Goal: Obtain resource: Obtain resource

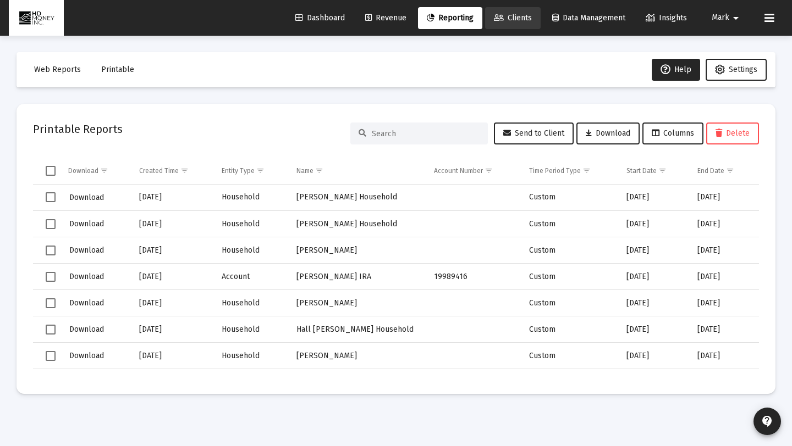
click at [516, 17] on span "Clients" at bounding box center [513, 17] width 38 height 9
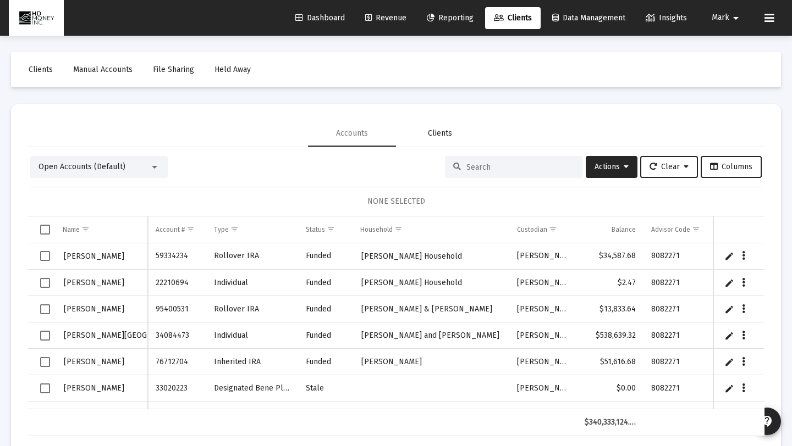
click at [440, 137] on div "Clients" at bounding box center [440, 133] width 24 height 11
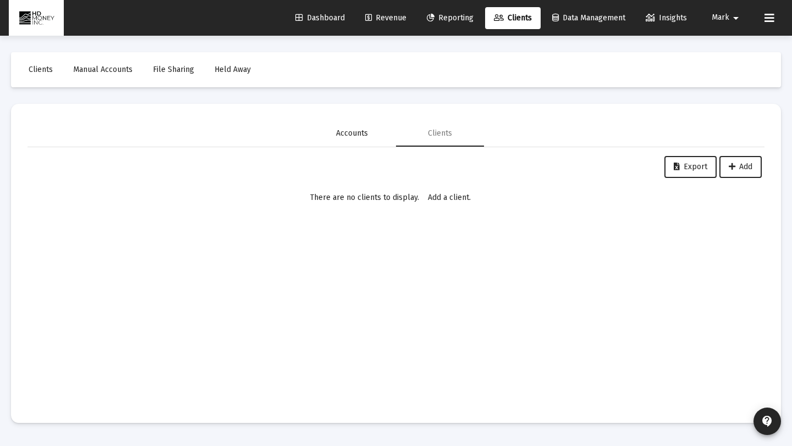
click at [358, 135] on div "Accounts" at bounding box center [352, 133] width 32 height 11
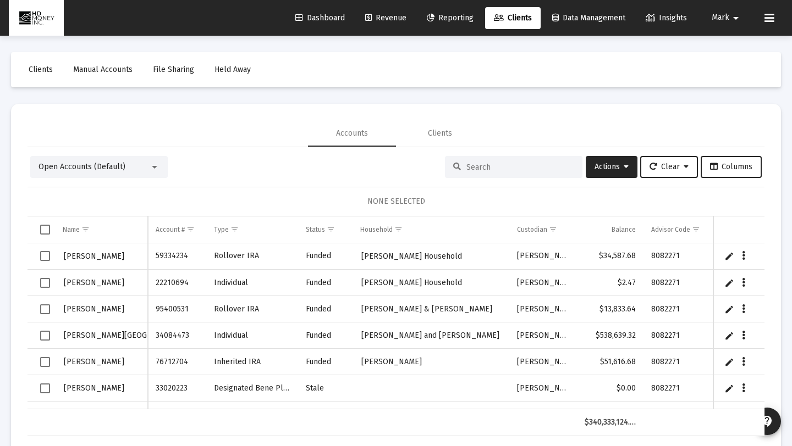
click at [466, 170] on input at bounding box center [520, 167] width 108 height 9
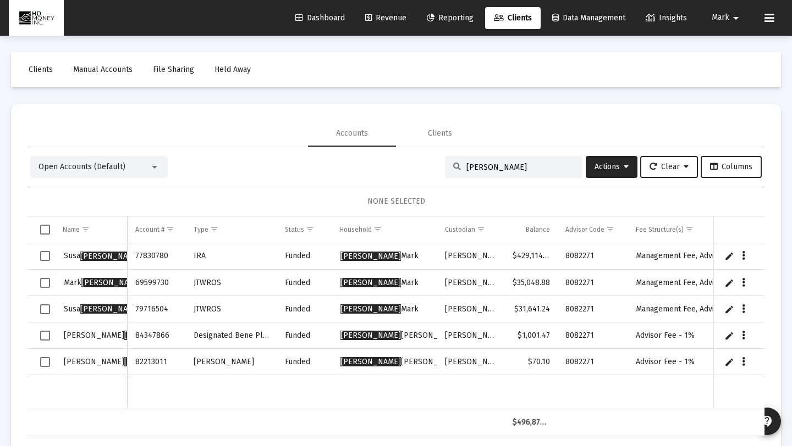
type input "[PERSON_NAME]"
click at [45, 281] on span "Select row" at bounding box center [45, 283] width 10 height 10
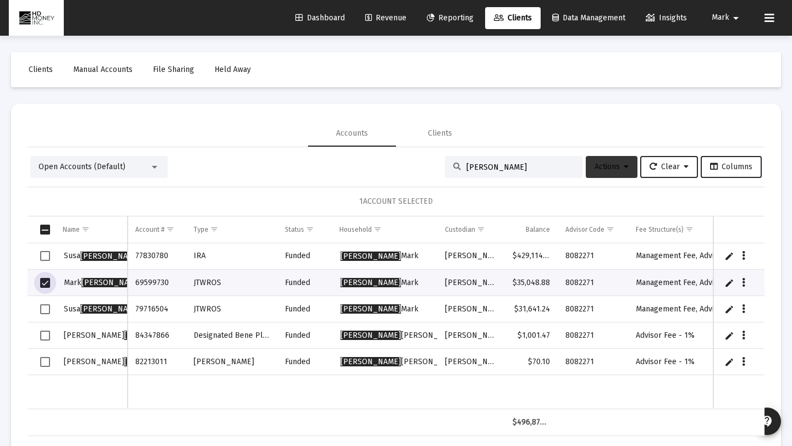
click at [607, 165] on span "Actions" at bounding box center [611, 166] width 34 height 9
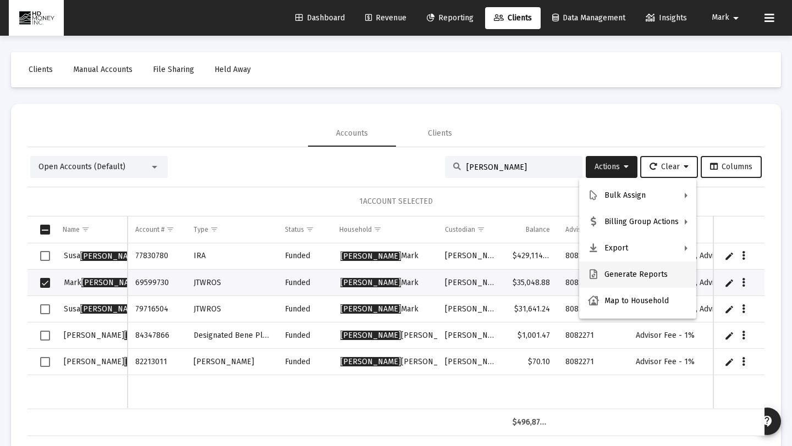
click at [612, 273] on button "Generate Reports" at bounding box center [637, 275] width 117 height 26
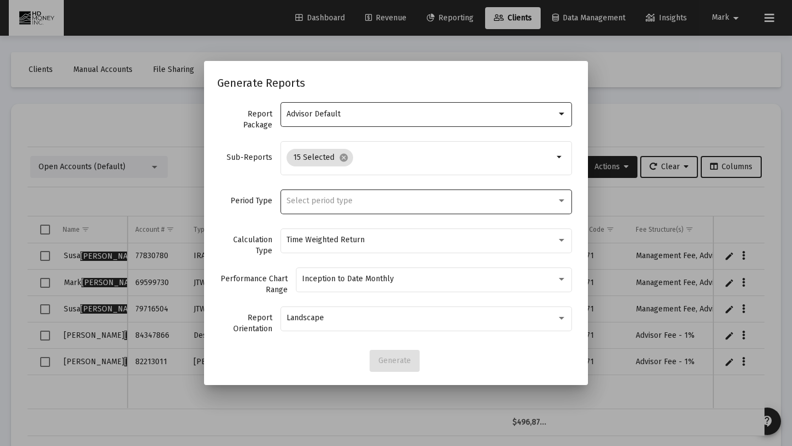
click at [412, 202] on div "Select period type" at bounding box center [421, 201] width 270 height 9
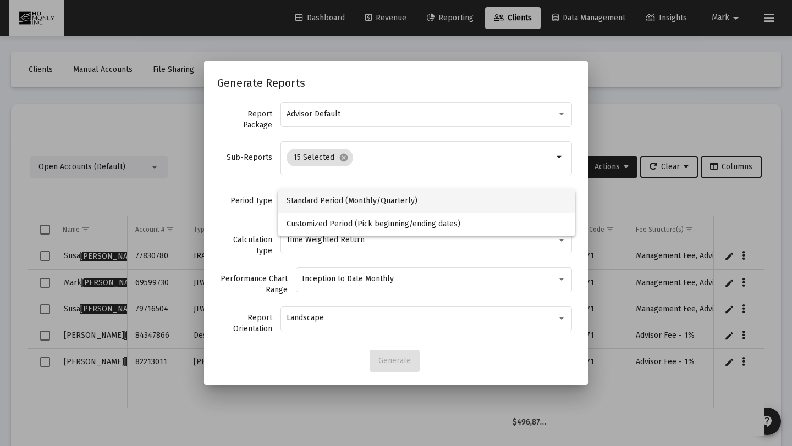
click at [412, 200] on span "Standard Period (Monthly/Quarterly)" at bounding box center [426, 201] width 280 height 23
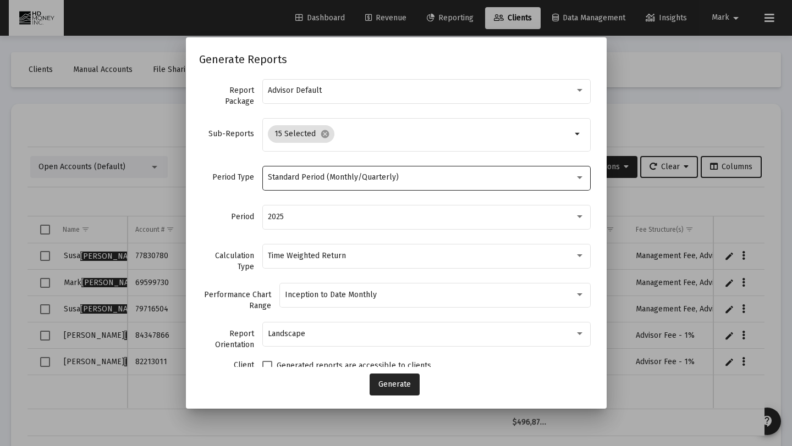
click at [387, 172] on div "Standard Period (Monthly/Quarterly)" at bounding box center [426, 177] width 317 height 27
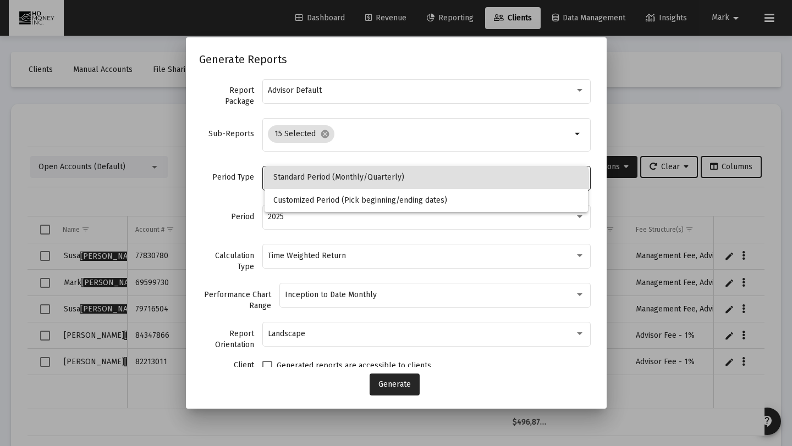
click at [387, 172] on span "Standard Period (Monthly/Quarterly)" at bounding box center [425, 177] width 305 height 23
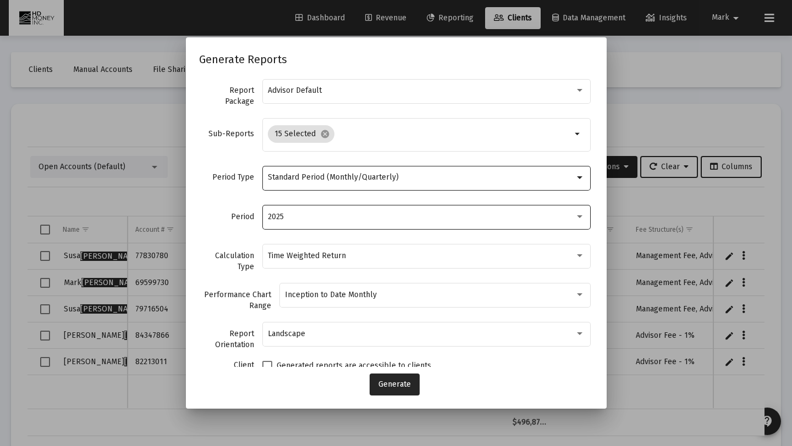
click at [362, 214] on div "2025" at bounding box center [421, 217] width 307 height 9
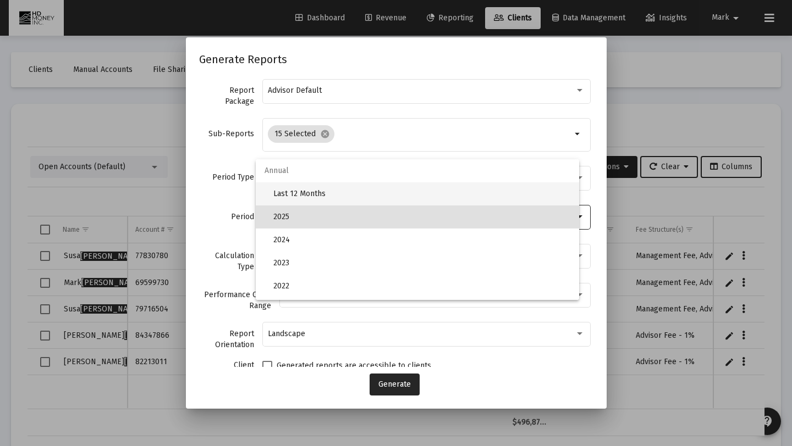
click at [356, 197] on span "Last 12 Months" at bounding box center [421, 193] width 296 height 23
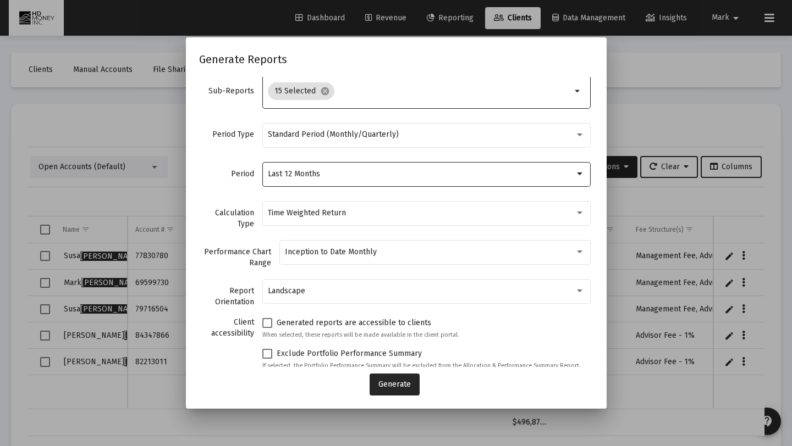
scroll to position [53, 0]
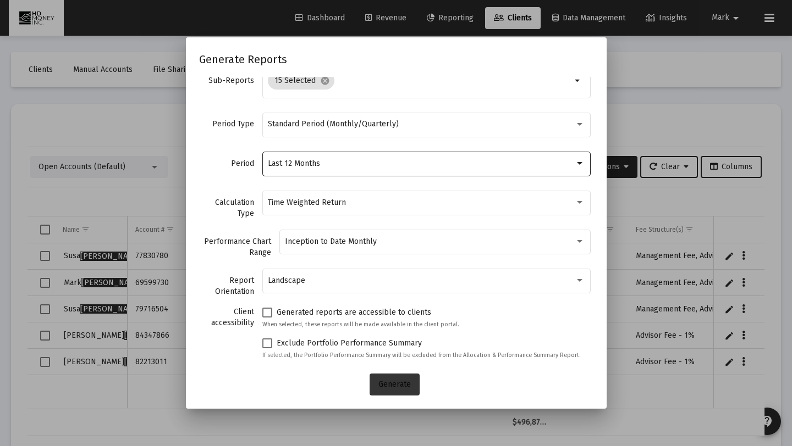
click at [394, 379] on button "Generate" at bounding box center [394, 385] width 50 height 22
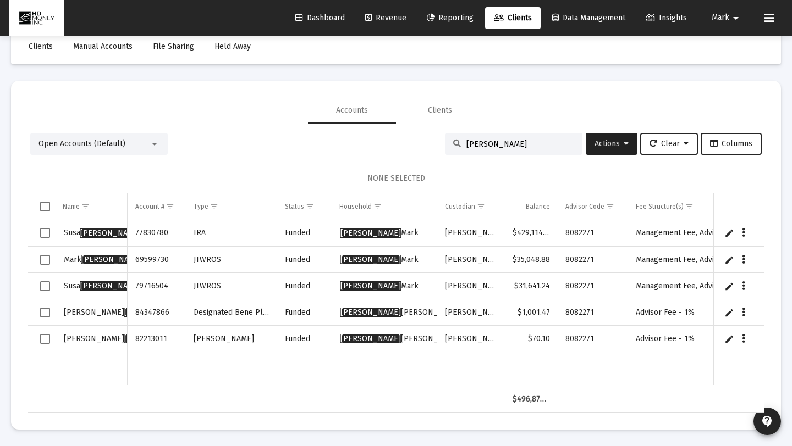
scroll to position [0, 0]
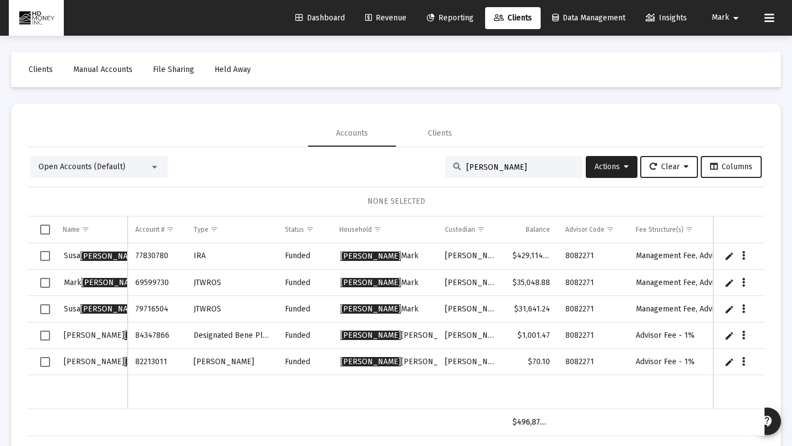
click at [448, 13] on span "Reporting" at bounding box center [450, 17] width 47 height 9
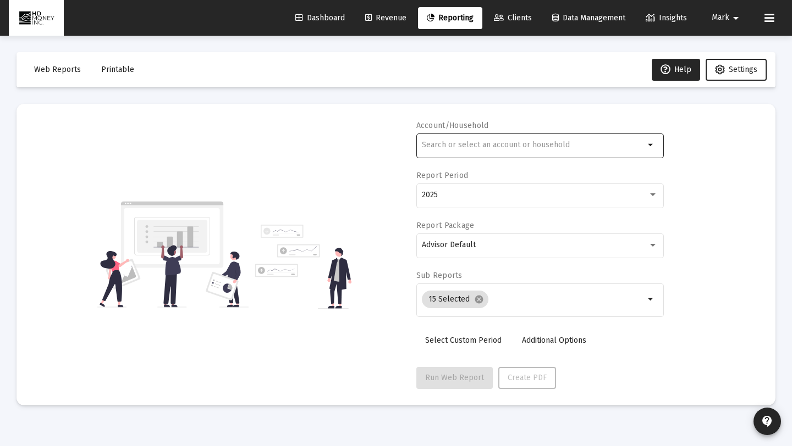
click at [484, 149] on div at bounding box center [533, 144] width 223 height 27
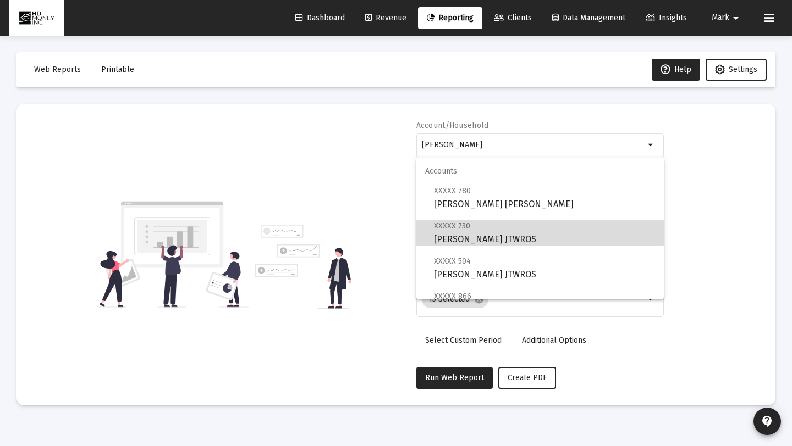
click at [455, 229] on span "XXXXX 730" at bounding box center [452, 226] width 36 height 9
type input "[PERSON_NAME] JTWROS"
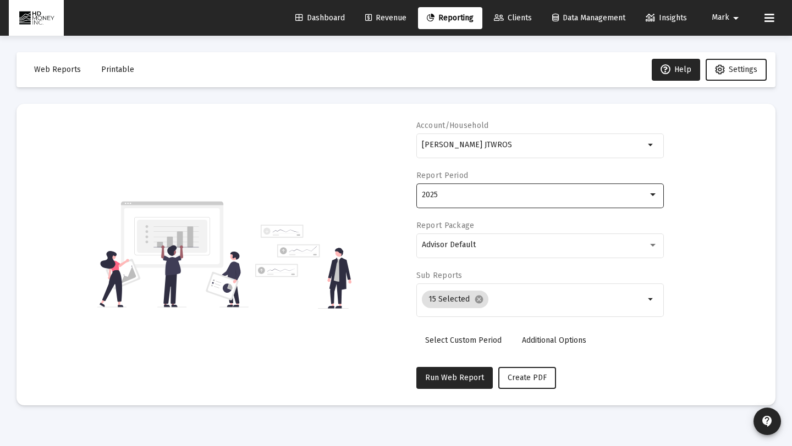
click at [491, 198] on div "2025" at bounding box center [535, 195] width 226 height 9
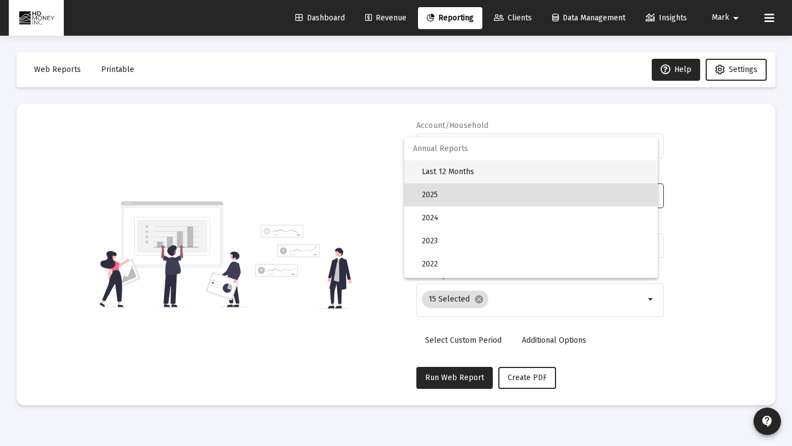
click at [486, 172] on span "Last 12 Months" at bounding box center [535, 172] width 227 height 23
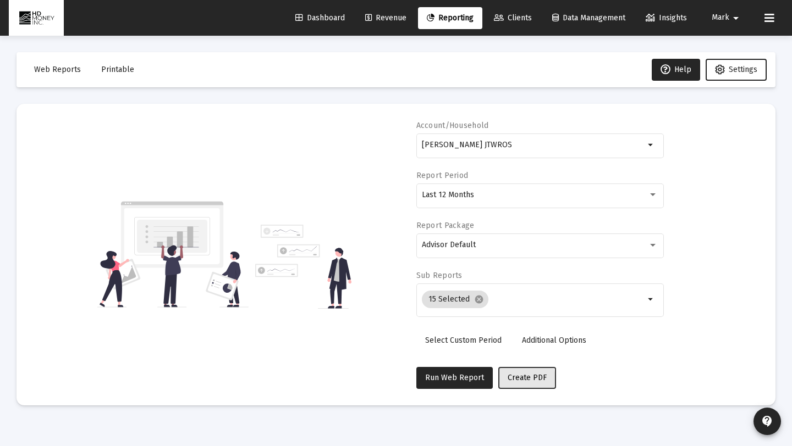
click at [513, 380] on span "Create PDF" at bounding box center [526, 377] width 39 height 9
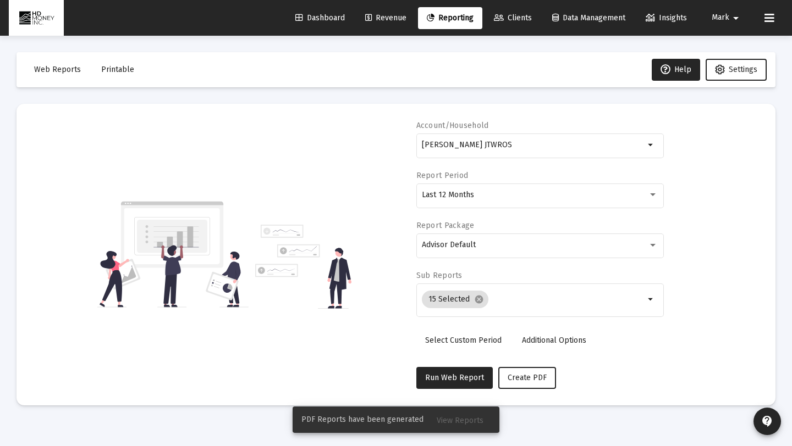
click at [415, 425] on span "PDF Reports have been generated" at bounding box center [362, 419] width 122 height 11
click at [459, 425] on span "View Reports" at bounding box center [459, 420] width 47 height 9
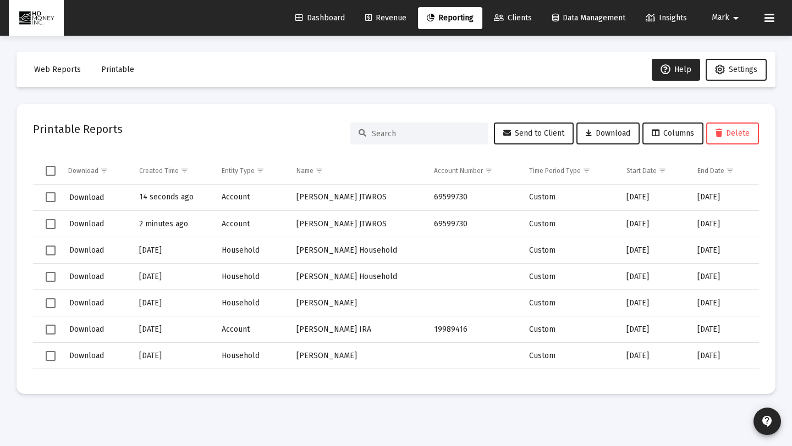
click at [54, 195] on span "Select row" at bounding box center [51, 197] width 10 height 10
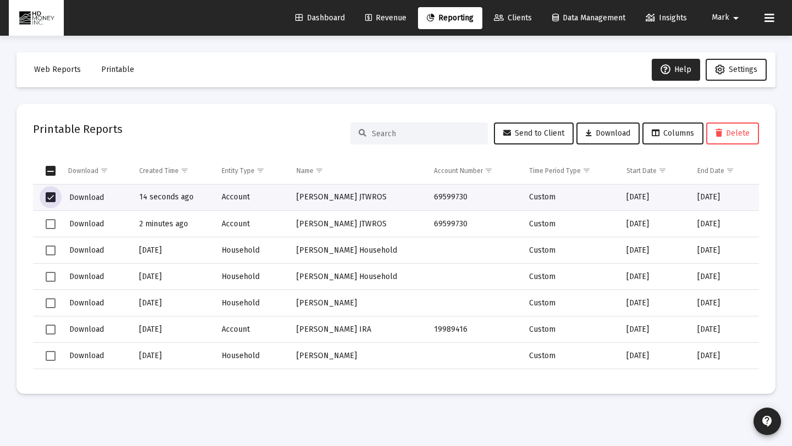
click at [624, 147] on mat-card "Printable Reports Send to Client Download Columns Delete Download Created Time …" at bounding box center [395, 249] width 759 height 290
click at [620, 143] on button "Download" at bounding box center [607, 134] width 63 height 22
